Goal: Information Seeking & Learning: Check status

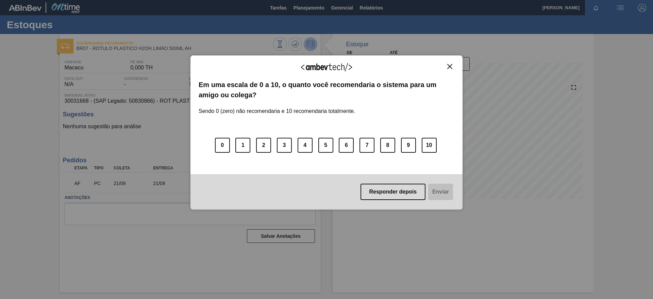
click at [449, 68] on img "Close" at bounding box center [449, 66] width 5 height 5
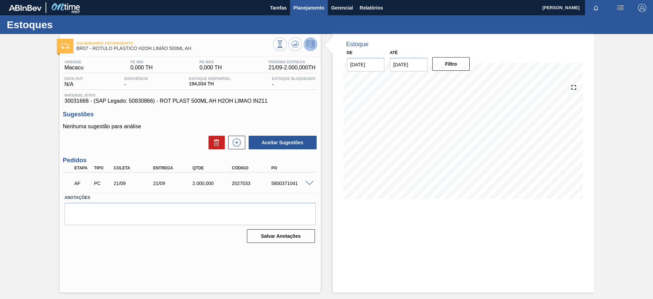
click at [317, 8] on span "Planejamento" at bounding box center [309, 8] width 31 height 8
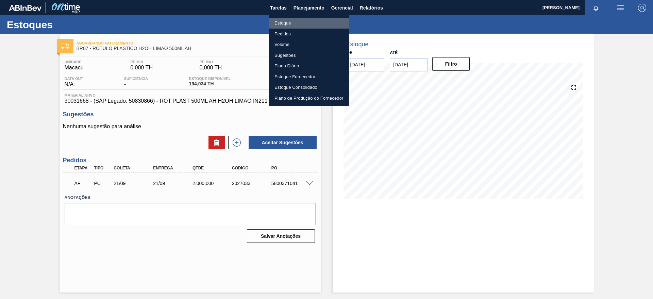
click at [283, 23] on li "Estoque" at bounding box center [309, 23] width 80 height 11
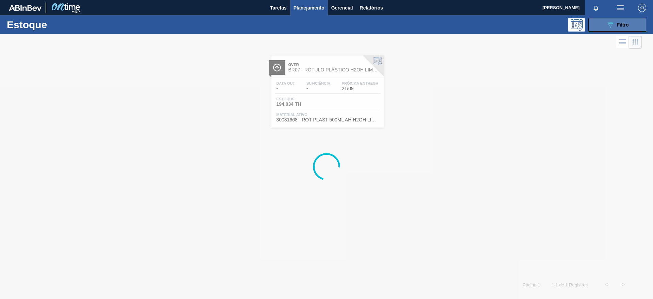
click at [629, 29] on button "089F7B8B-B2A5-4AFE-B5C0-19BA573D28AC Filtro" at bounding box center [617, 25] width 58 height 14
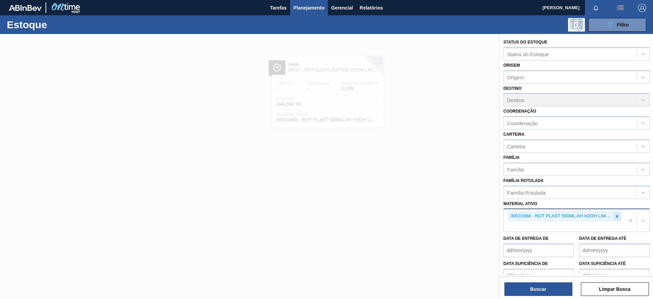
click at [617, 215] on icon at bounding box center [617, 216] width 2 height 2
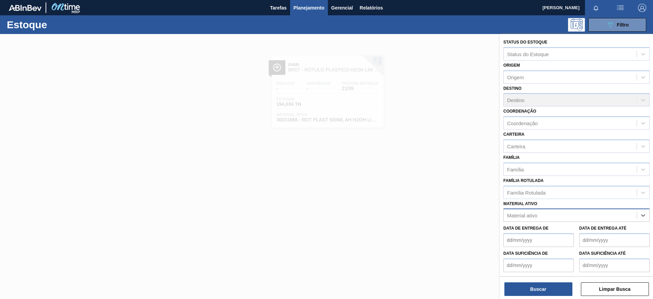
paste ativo "30030778"
type ativo "30030778"
click at [574, 234] on div "30030778 - ROT PLAST 200ML H SUK UVA NIV24" at bounding box center [576, 232] width 146 height 13
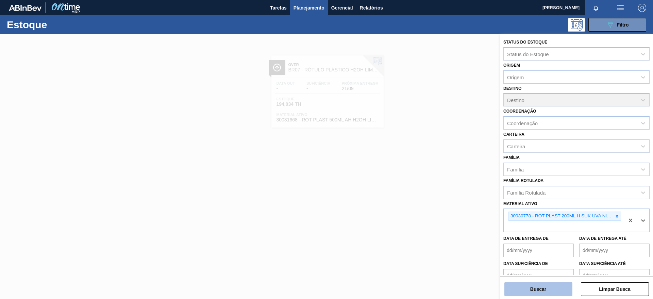
click at [538, 291] on button "Buscar" at bounding box center [538, 289] width 68 height 14
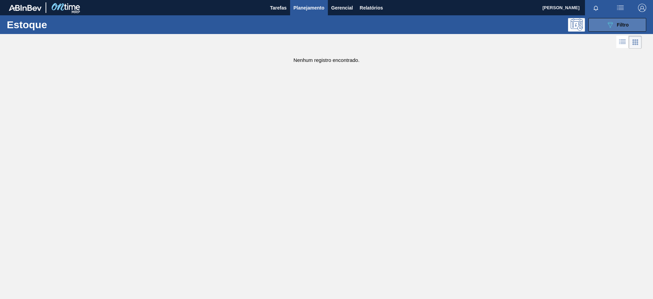
click at [618, 22] on span "Filtro" at bounding box center [623, 24] width 12 height 5
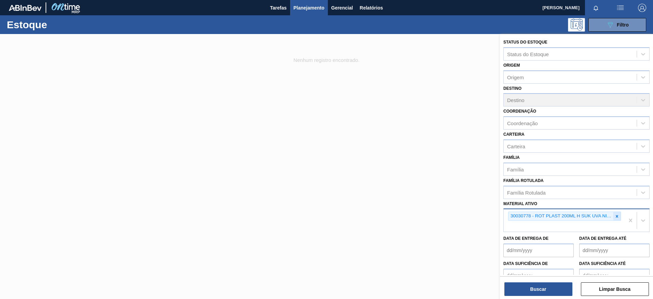
click at [617, 214] on icon at bounding box center [617, 216] width 5 height 5
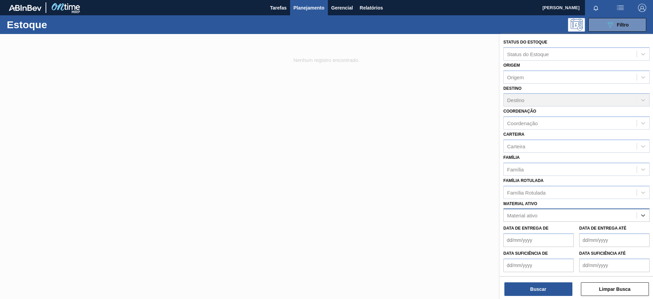
click at [530, 215] on div "Material ativo" at bounding box center [522, 216] width 30 height 6
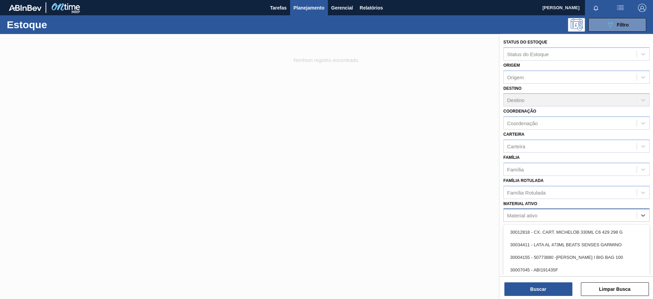
paste ativo "30030778"
type ativo "30030778"
click at [524, 231] on div "30030778 - ROT PLAST 200ML H SUK UVA NIV24" at bounding box center [576, 232] width 146 height 13
